Goal: Communication & Community: Ask a question

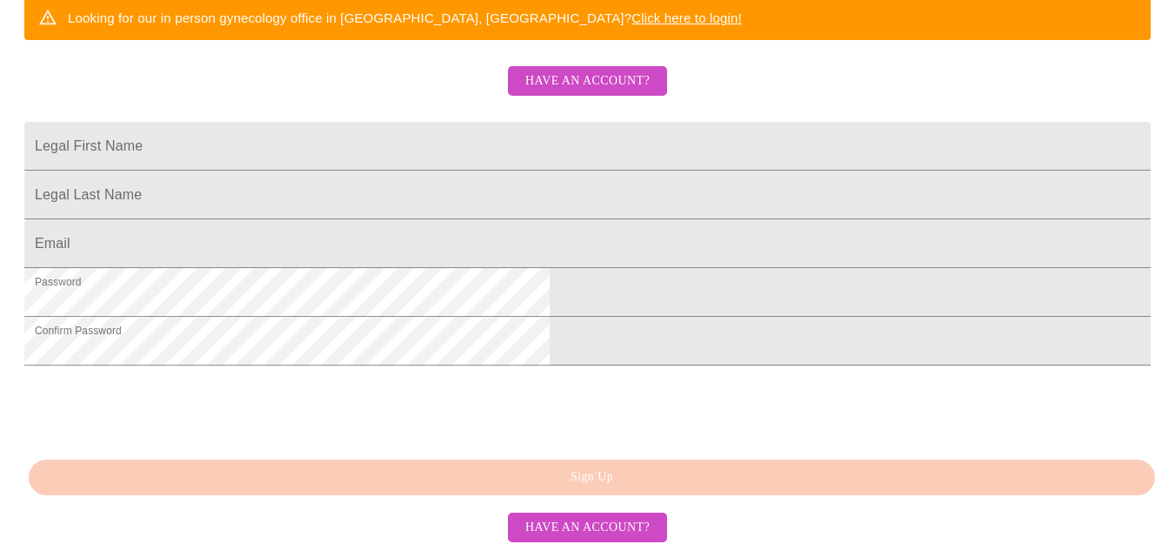
scroll to position [487, 0]
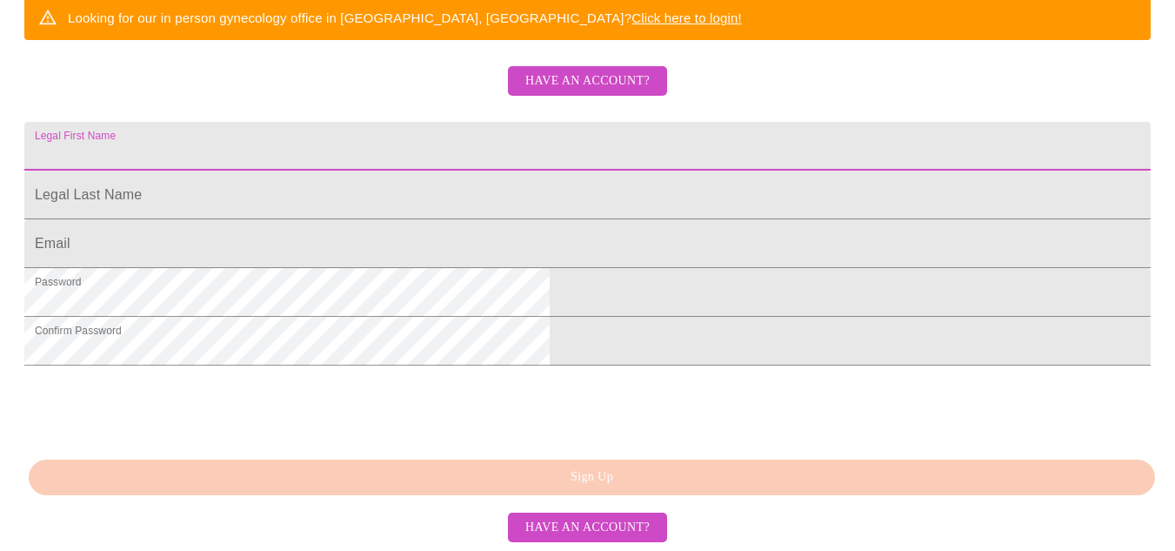
click at [637, 122] on input "Legal First Name" at bounding box center [587, 146] width 1127 height 49
type input "[EMAIL_ADDRESS][DOMAIN_NAME]"
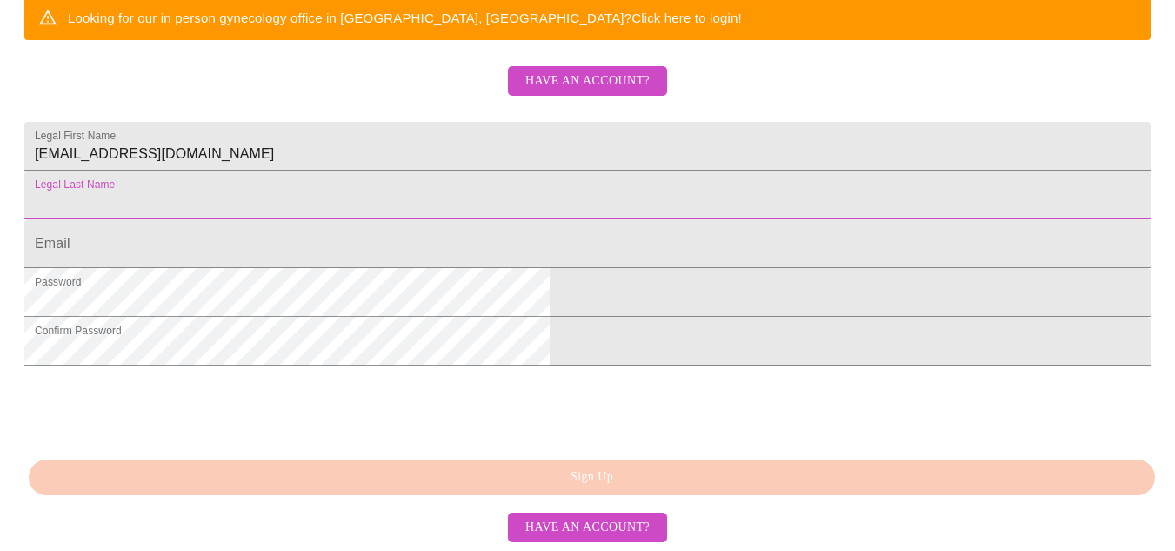
click at [526, 171] on input "Legal First Name" at bounding box center [587, 195] width 1127 height 49
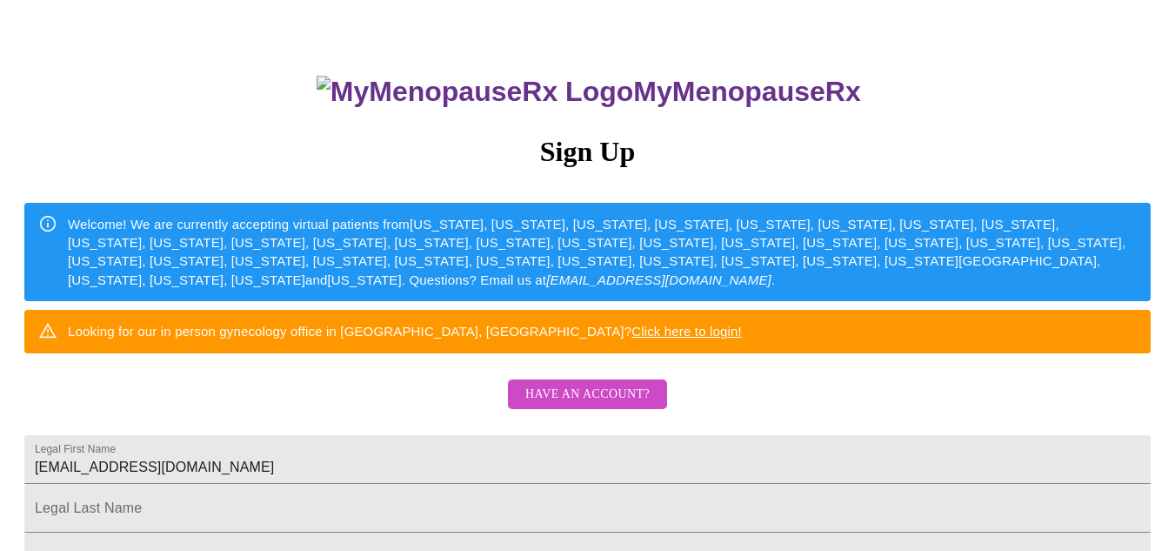
scroll to position [104, 0]
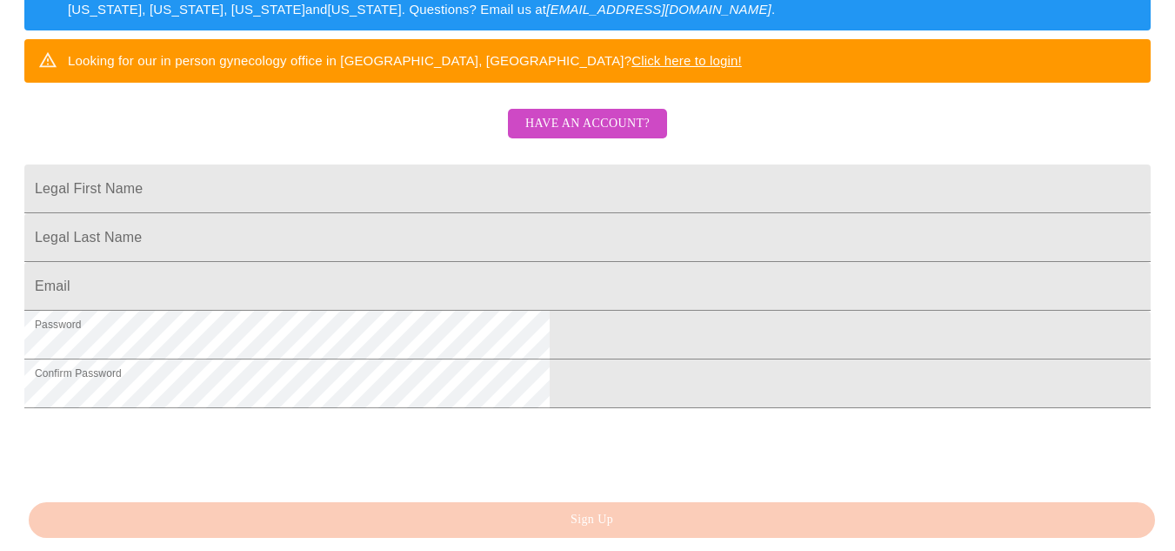
scroll to position [383, 0]
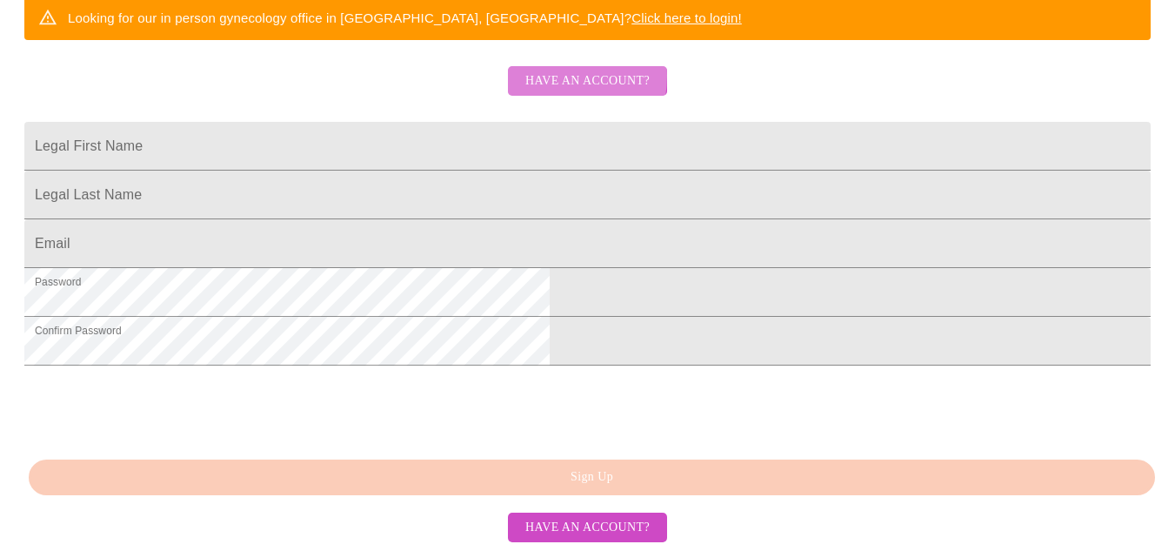
click at [543, 92] on span "Have an account?" at bounding box center [587, 81] width 124 height 22
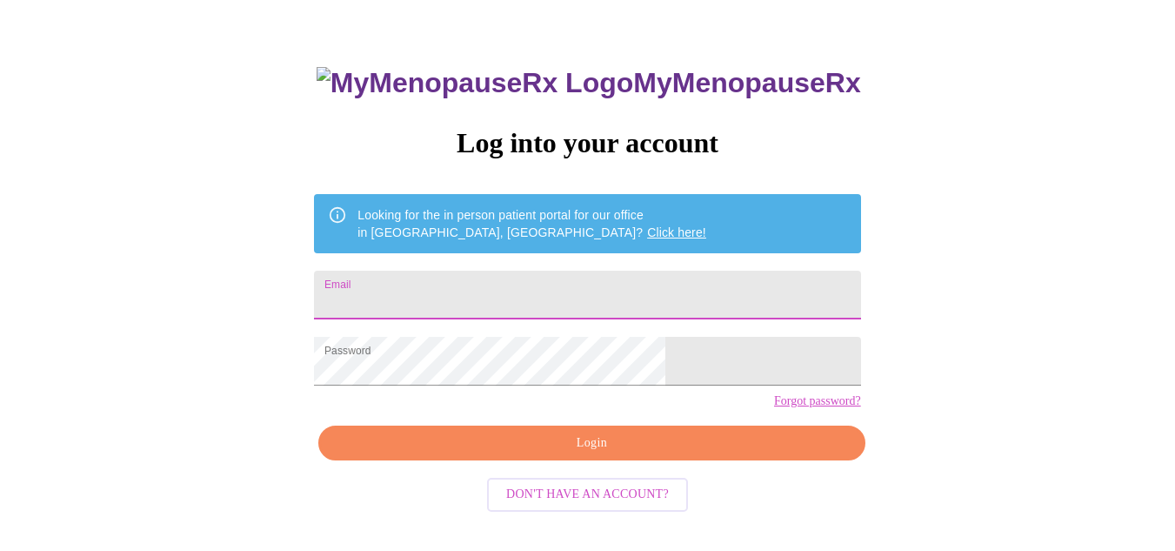
click at [503, 286] on input "Email" at bounding box center [587, 295] width 546 height 49
type input "[EMAIL_ADDRESS][DOMAIN_NAME]"
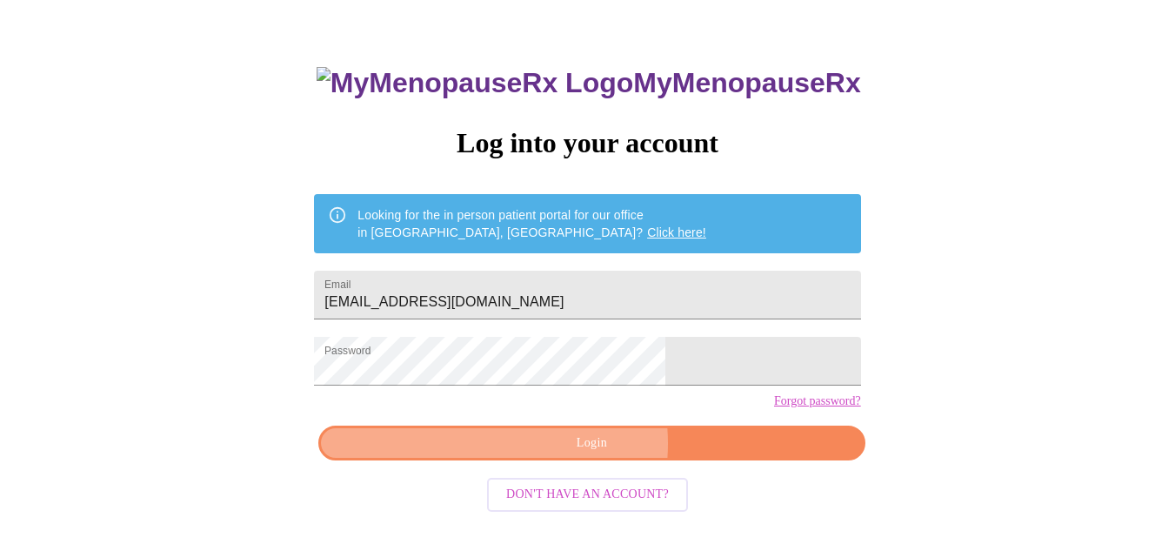
click at [552, 454] on span "Login" at bounding box center [591, 443] width 506 height 22
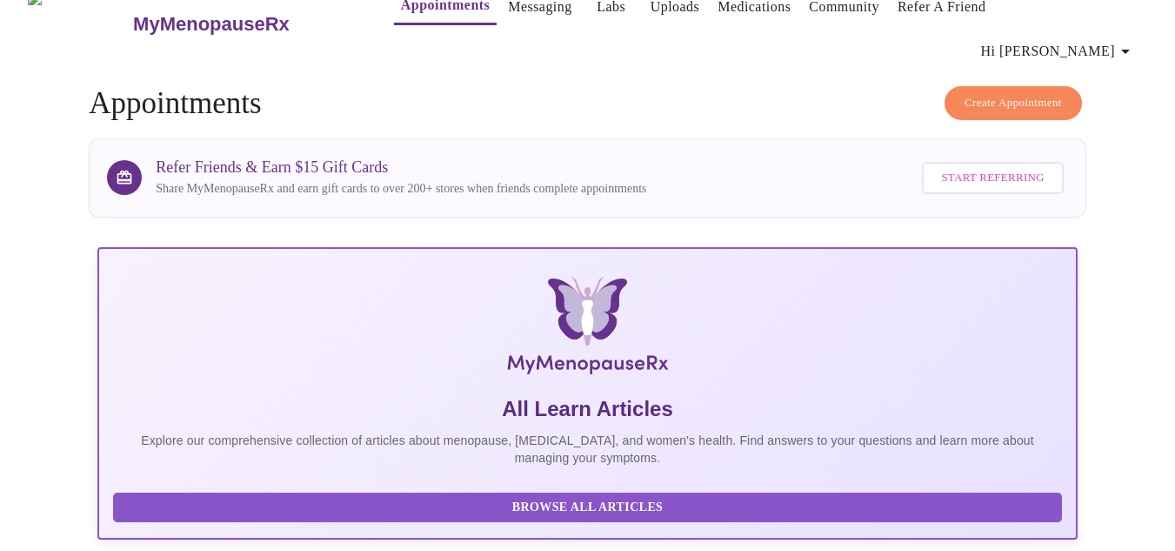
scroll to position [24, 0]
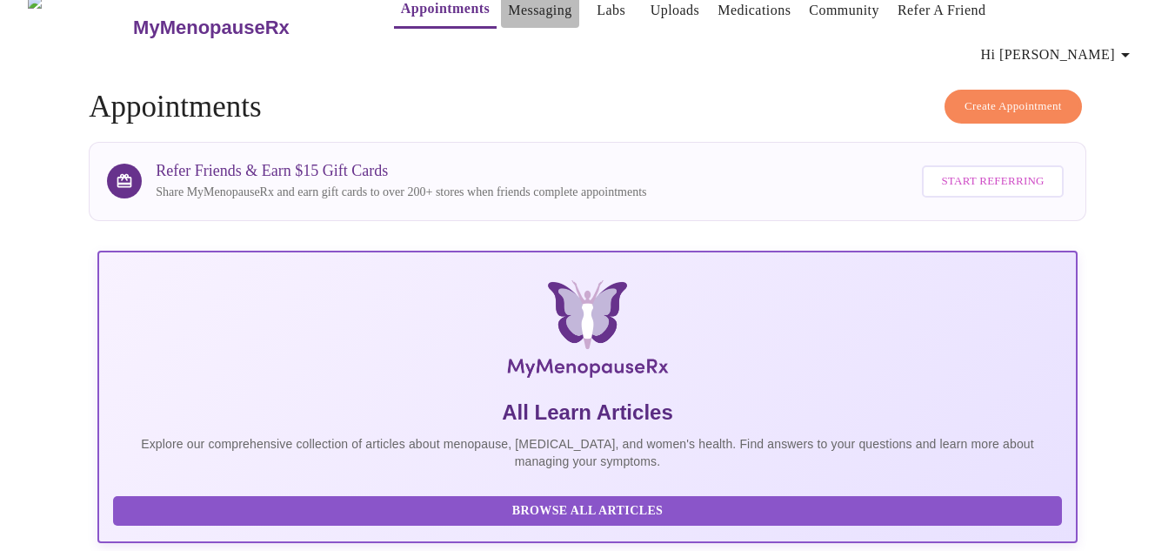
click at [512, 14] on link "Messaging" at bounding box center [540, 10] width 64 height 24
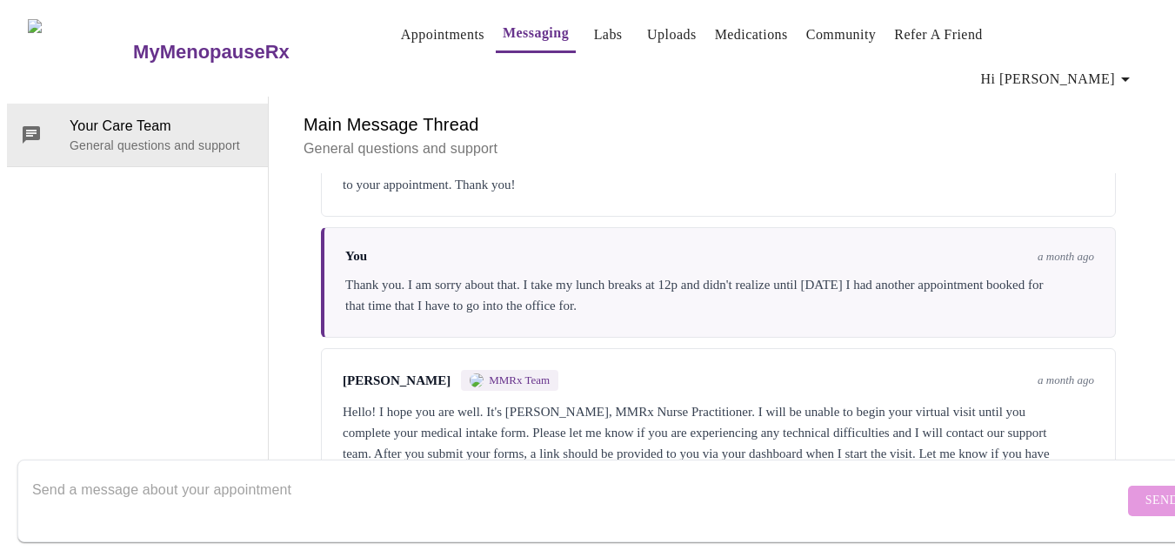
scroll to position [4615, 0]
click at [389, 472] on textarea "Send a message about your appointment" at bounding box center [578, 500] width 1092 height 56
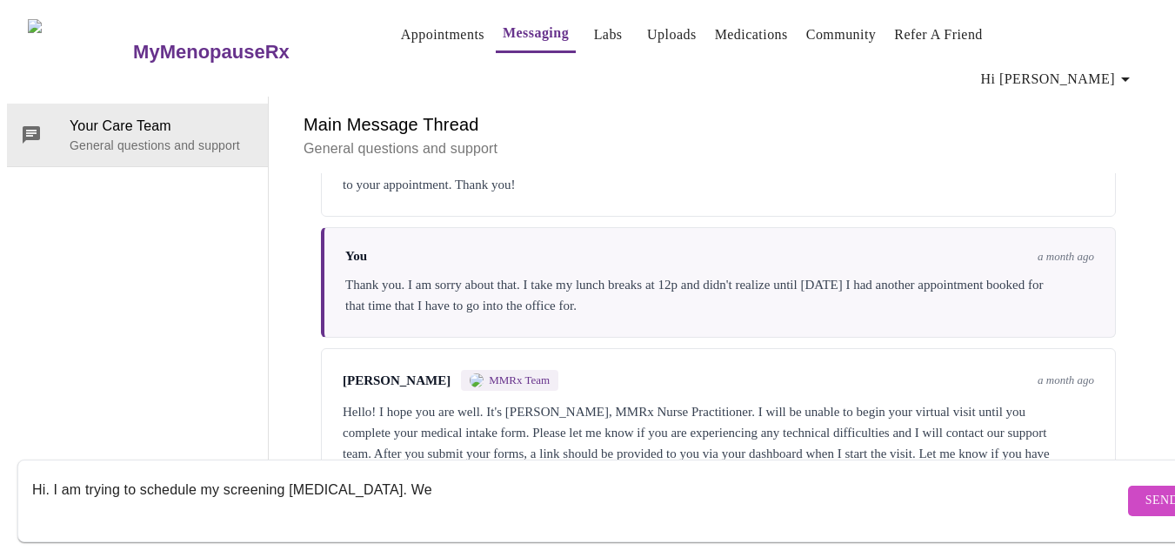
click at [390, 472] on textarea "Hi. I am trying to schedule my screening [MEDICAL_DATA]. We" at bounding box center [578, 500] width 1092 height 56
click at [438, 480] on textarea "Hi. I am trying to schedule my screening [MEDICAL_DATA]. We" at bounding box center [578, 500] width 1092 height 56
click at [444, 484] on textarea "Hi. I am trying to schedule my screening [MEDICAL_DATA]. We talked about the [M…" at bounding box center [578, 500] width 1092 height 56
click at [667, 484] on textarea "Hi. I am trying to schedule my screening [MEDICAL_DATA]. We talked about the [M…" at bounding box center [578, 500] width 1092 height 56
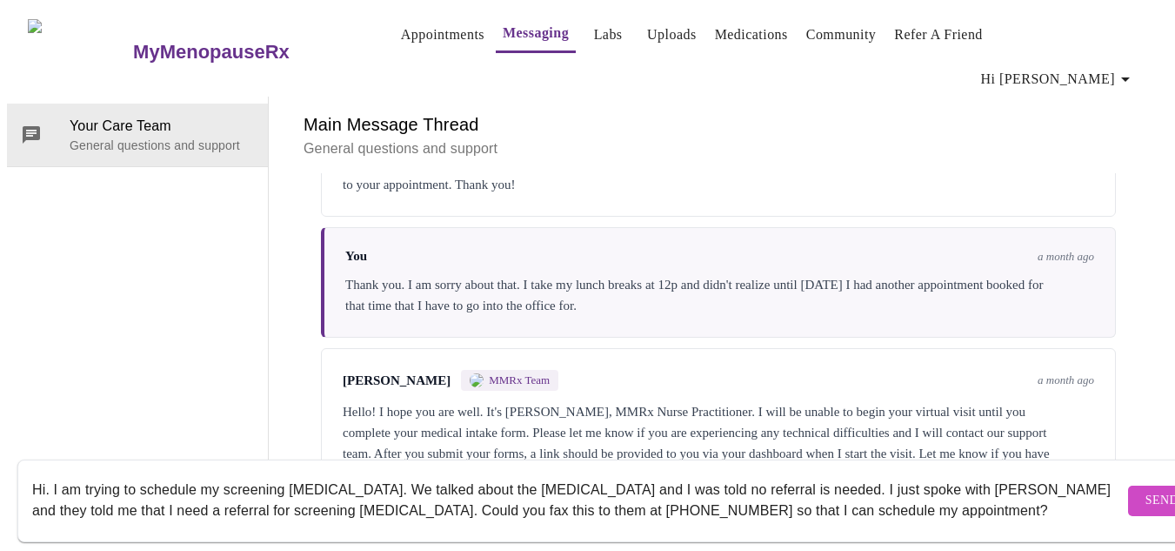
scroll to position [11, 0]
type textarea "Hi. I am trying to schedule my screening [MEDICAL_DATA]. We talked about the [M…"
click at [1146, 490] on span "Send" at bounding box center [1162, 501] width 33 height 22
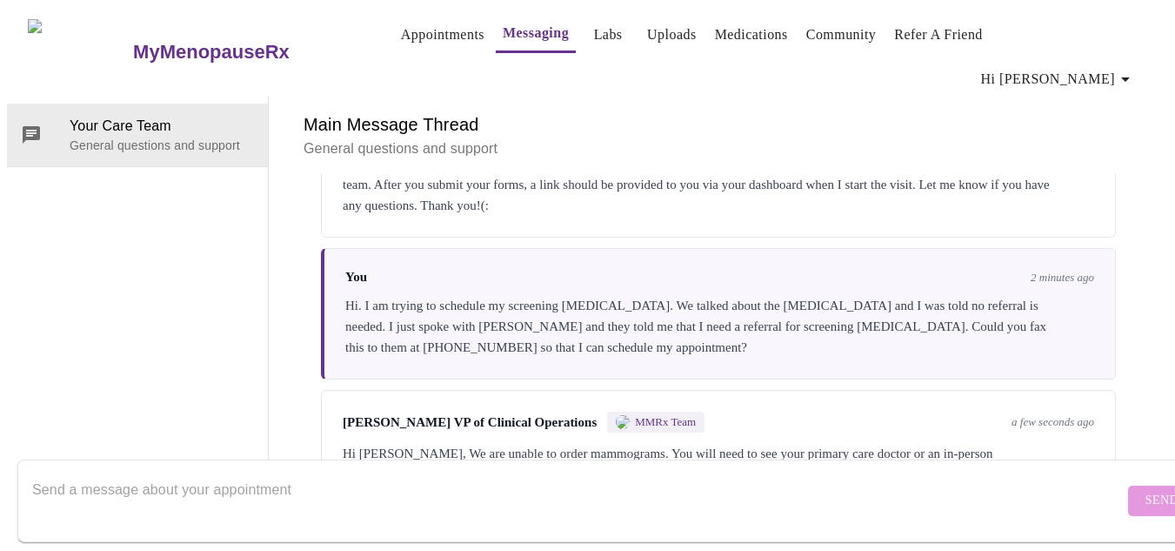
scroll to position [4892, 0]
click at [591, 472] on textarea "Send a message about your appointment" at bounding box center [578, 500] width 1092 height 56
click at [597, 472] on textarea "Send a message about your appointment" at bounding box center [578, 500] width 1092 height 56
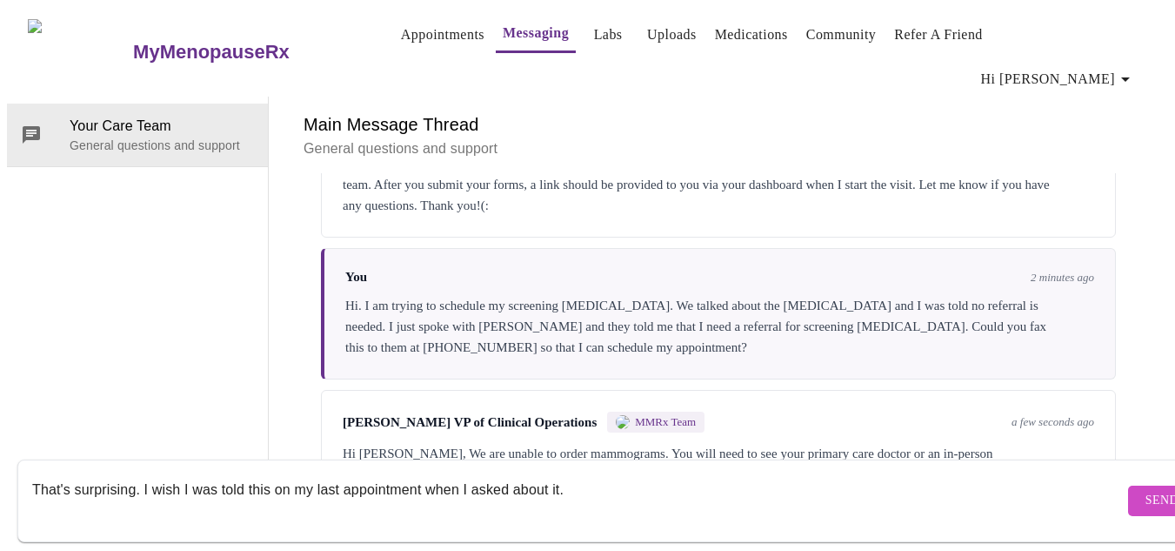
type textarea "That's surprising. I wish I was told this on my last appointment when I asked a…"
click at [1146, 493] on span "Send" at bounding box center [1162, 501] width 33 height 22
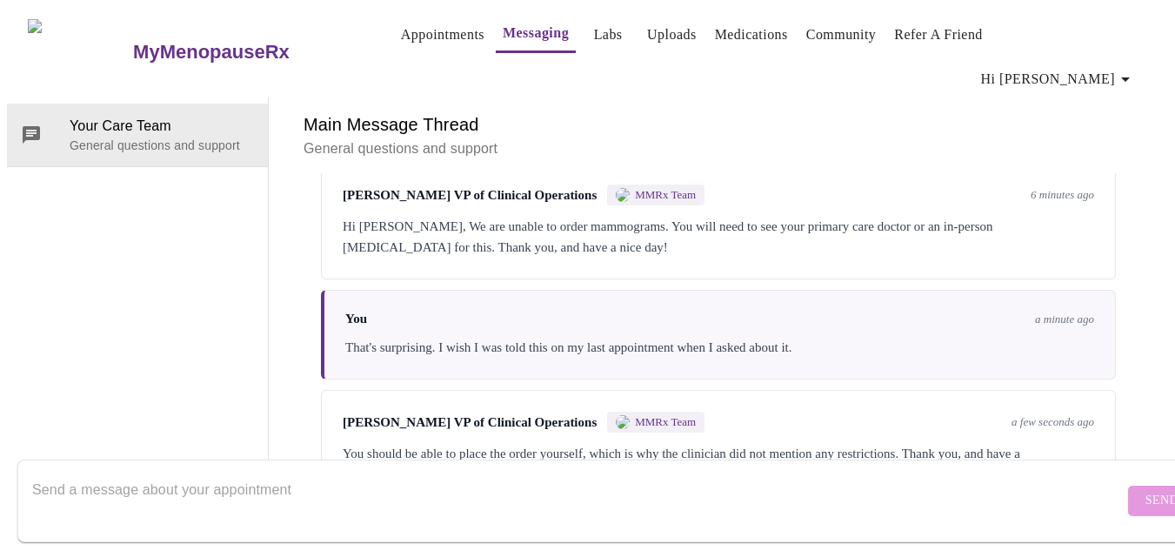
scroll to position [5127, 0]
click at [363, 479] on textarea "Send a message about your appointment" at bounding box center [578, 500] width 1092 height 56
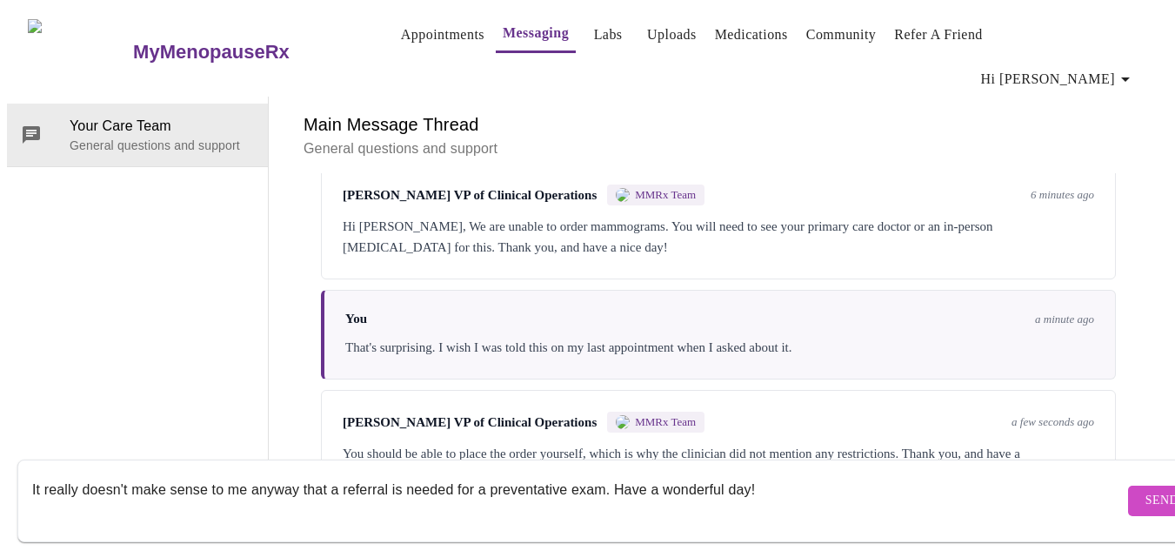
click at [32, 472] on textarea "It really doesn't make sense to me anyway that a referral is needed for a preve…" at bounding box center [578, 500] width 1092 height 56
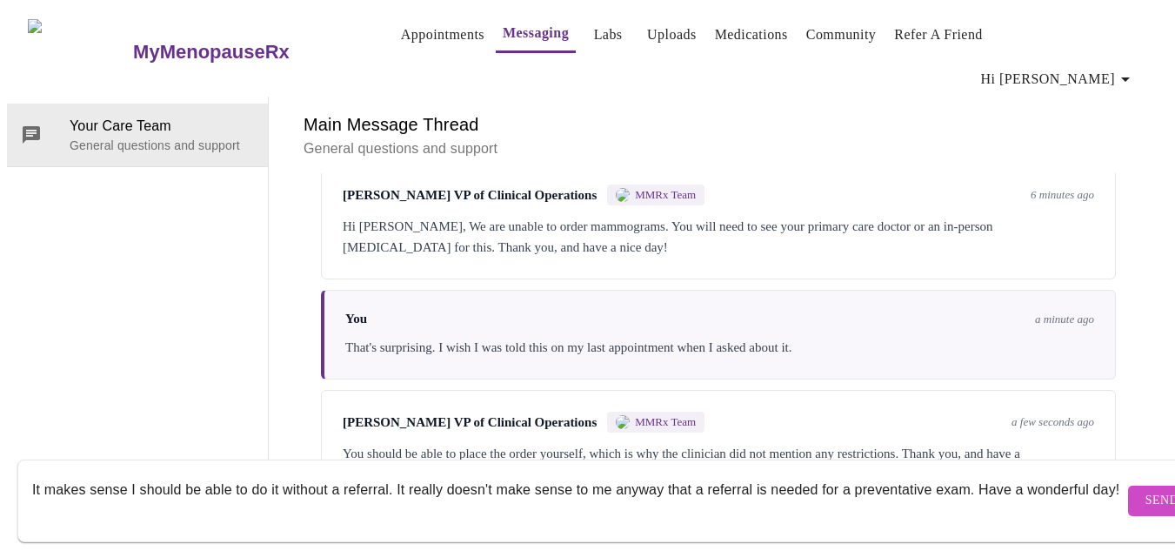
type textarea "It makes sense I should be able to do it without a referral. It really doesn't …"
click at [1146, 490] on span "Send" at bounding box center [1162, 501] width 33 height 22
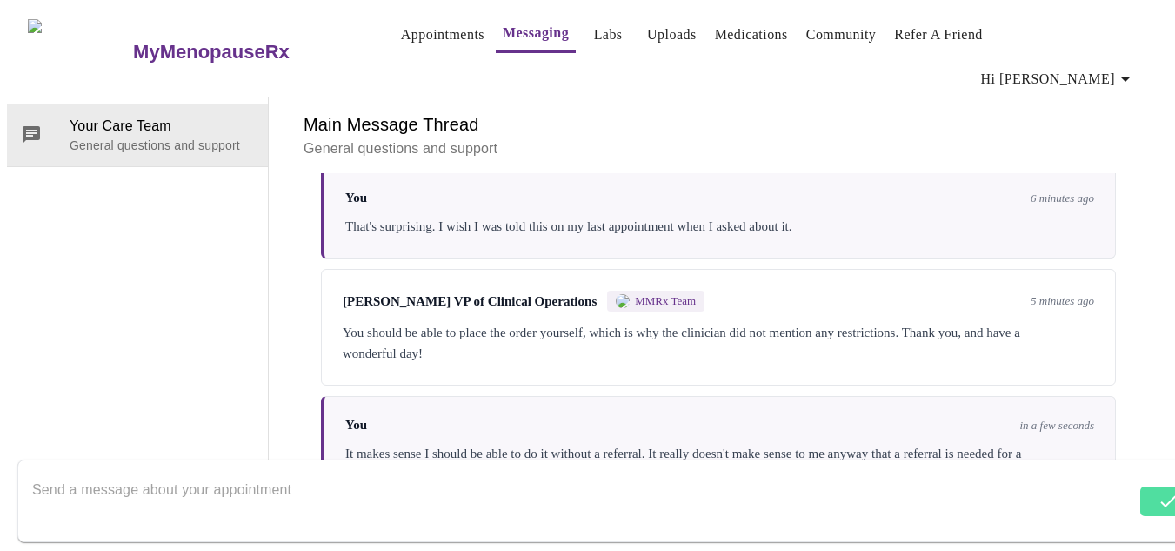
scroll to position [5252, 0]
click at [486, 472] on textarea "Send a message about your appointment" at bounding box center [578, 500] width 1092 height 56
type textarea "I"
